Goal: Check status

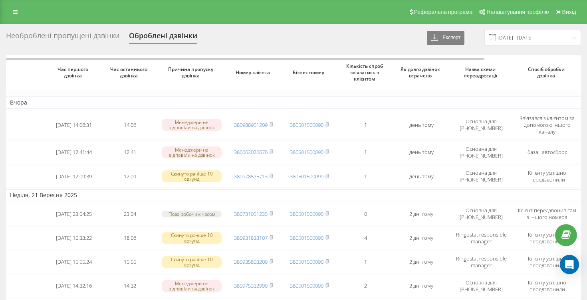
click at [89, 36] on div "Необроблені пропущені дзвінки" at bounding box center [62, 38] width 113 height 12
